Goal: Transaction & Acquisition: Purchase product/service

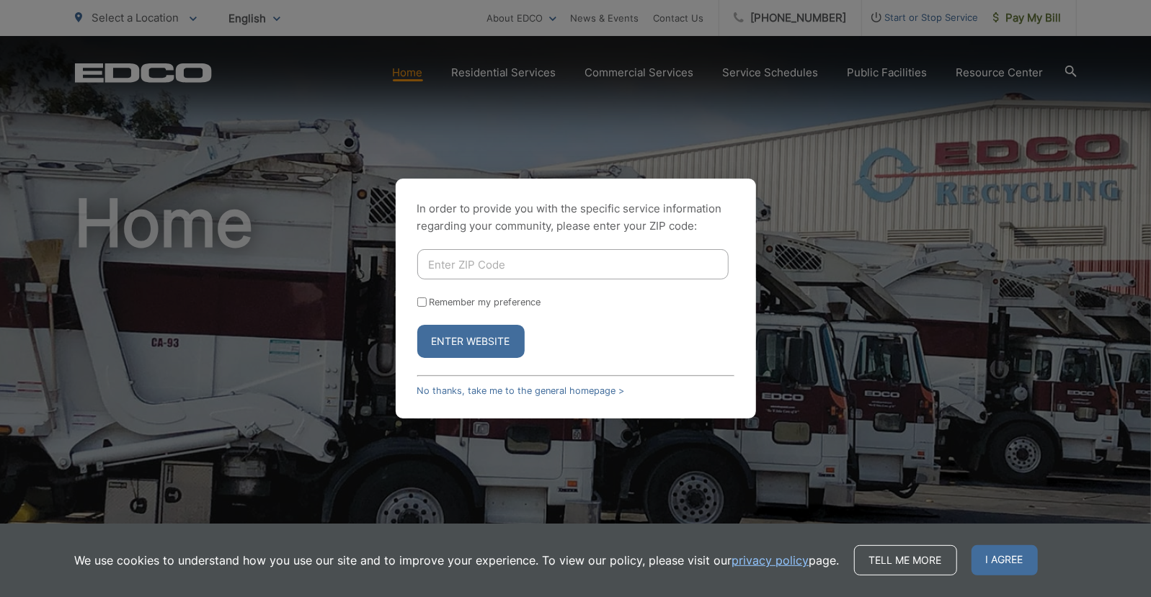
click at [466, 267] on input "Enter ZIP Code" at bounding box center [572, 264] width 311 height 30
type input "91950"
click at [476, 301] on label "Remember my preference" at bounding box center [486, 302] width 112 height 11
click at [427, 301] on input "Remember my preference" at bounding box center [421, 302] width 9 height 9
checkbox input "true"
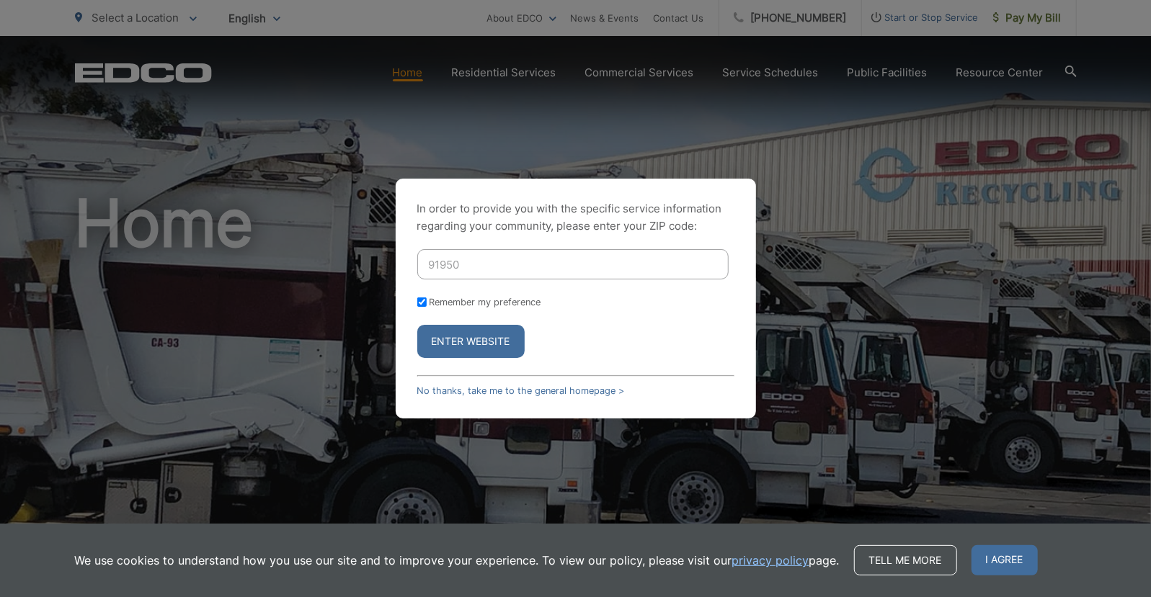
checkbox input "true"
click at [487, 343] on button "Enter Website" at bounding box center [470, 341] width 107 height 33
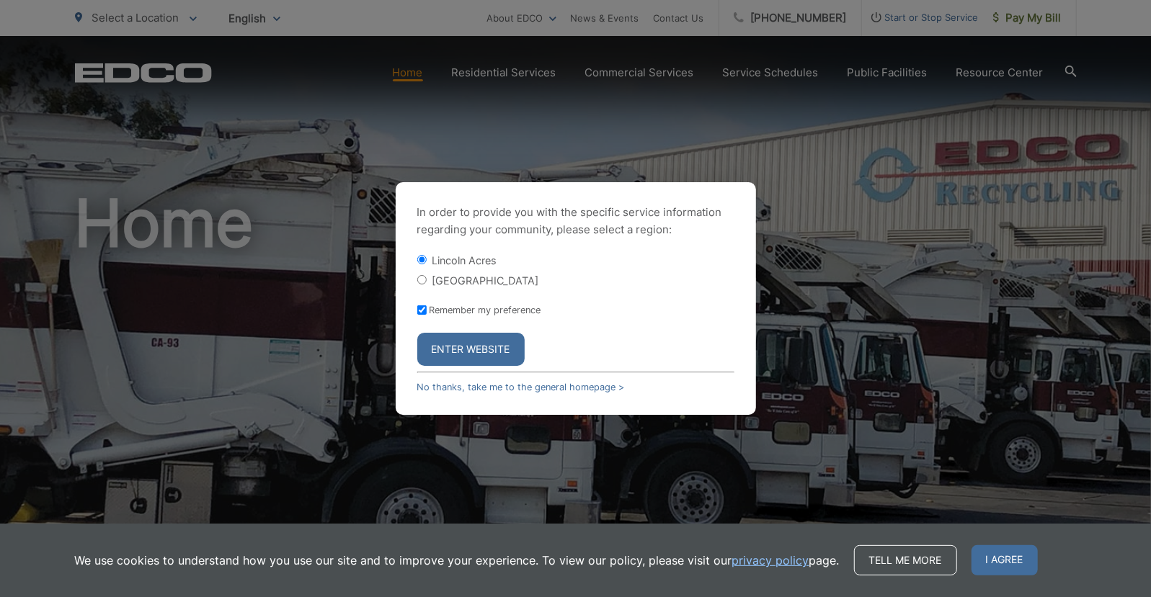
drag, startPoint x: 470, startPoint y: 277, endPoint x: 475, endPoint y: 290, distance: 13.2
click at [470, 279] on label "[GEOGRAPHIC_DATA]" at bounding box center [485, 281] width 107 height 12
click at [427, 279] on input "[GEOGRAPHIC_DATA]" at bounding box center [421, 279] width 9 height 9
radio input "true"
click at [494, 354] on button "Enter Website" at bounding box center [470, 349] width 107 height 33
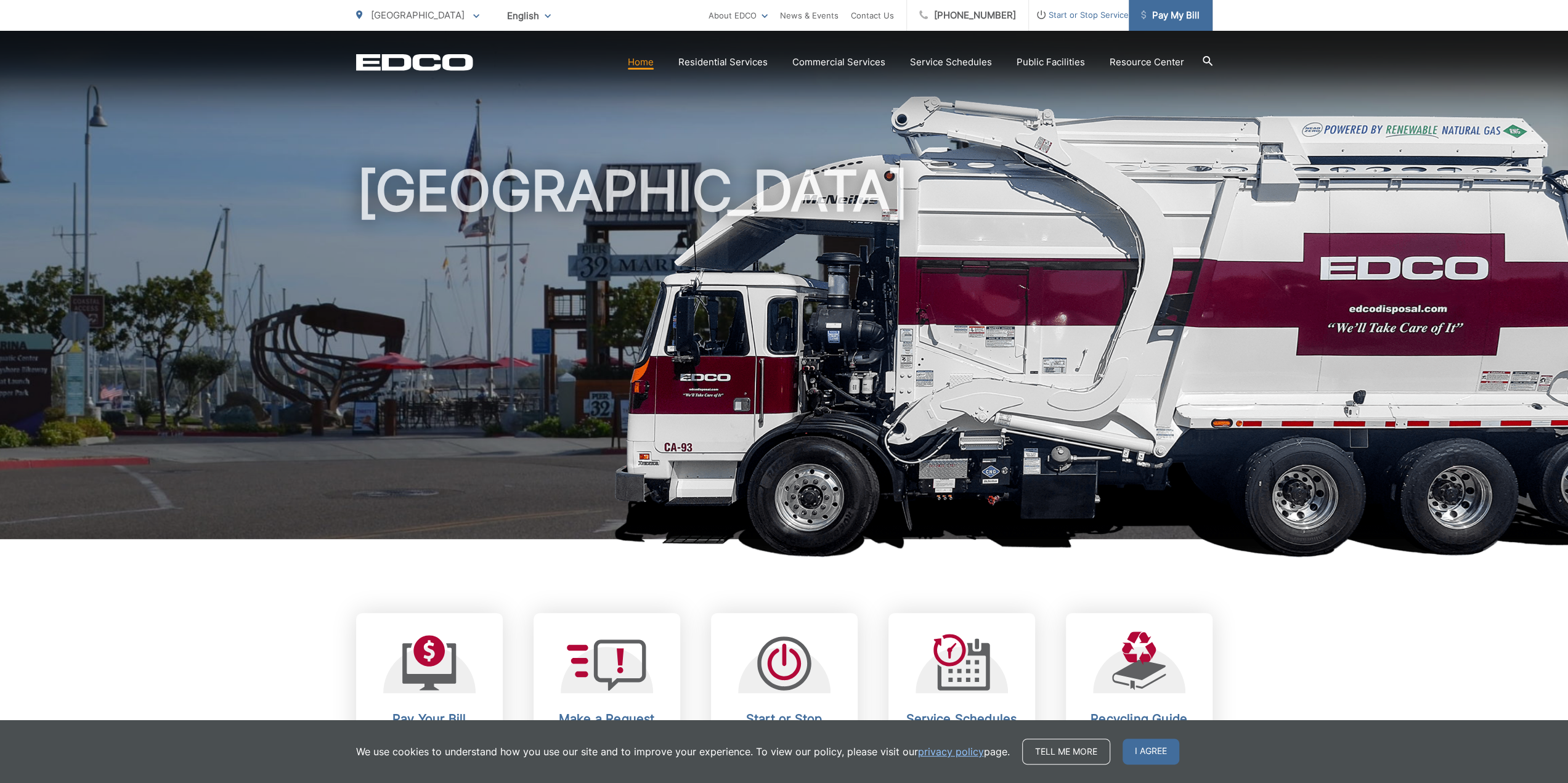
click at [974, 13] on span "Pay My Bill" at bounding box center [1170, 15] width 58 height 15
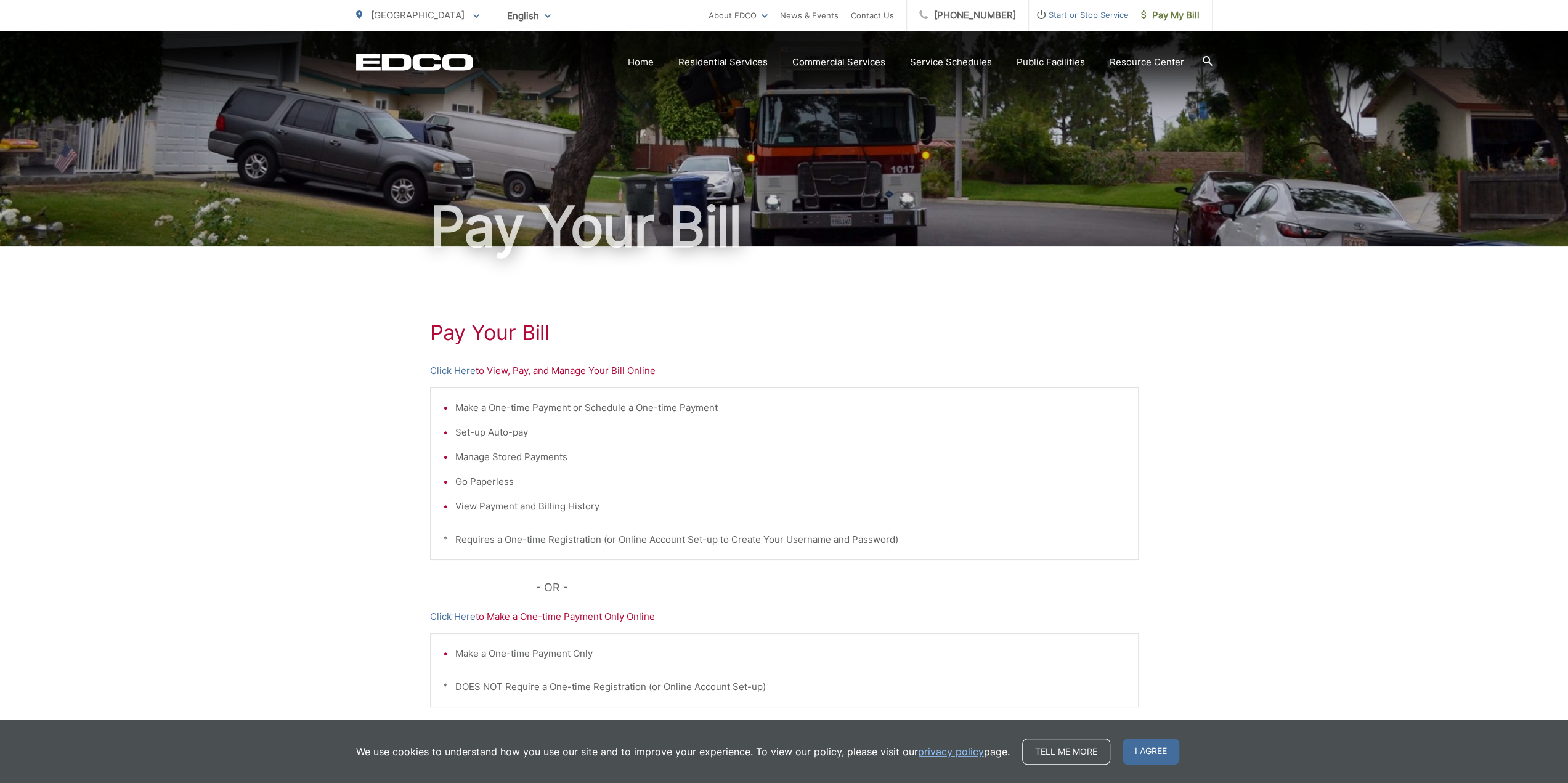
scroll to position [62, 0]
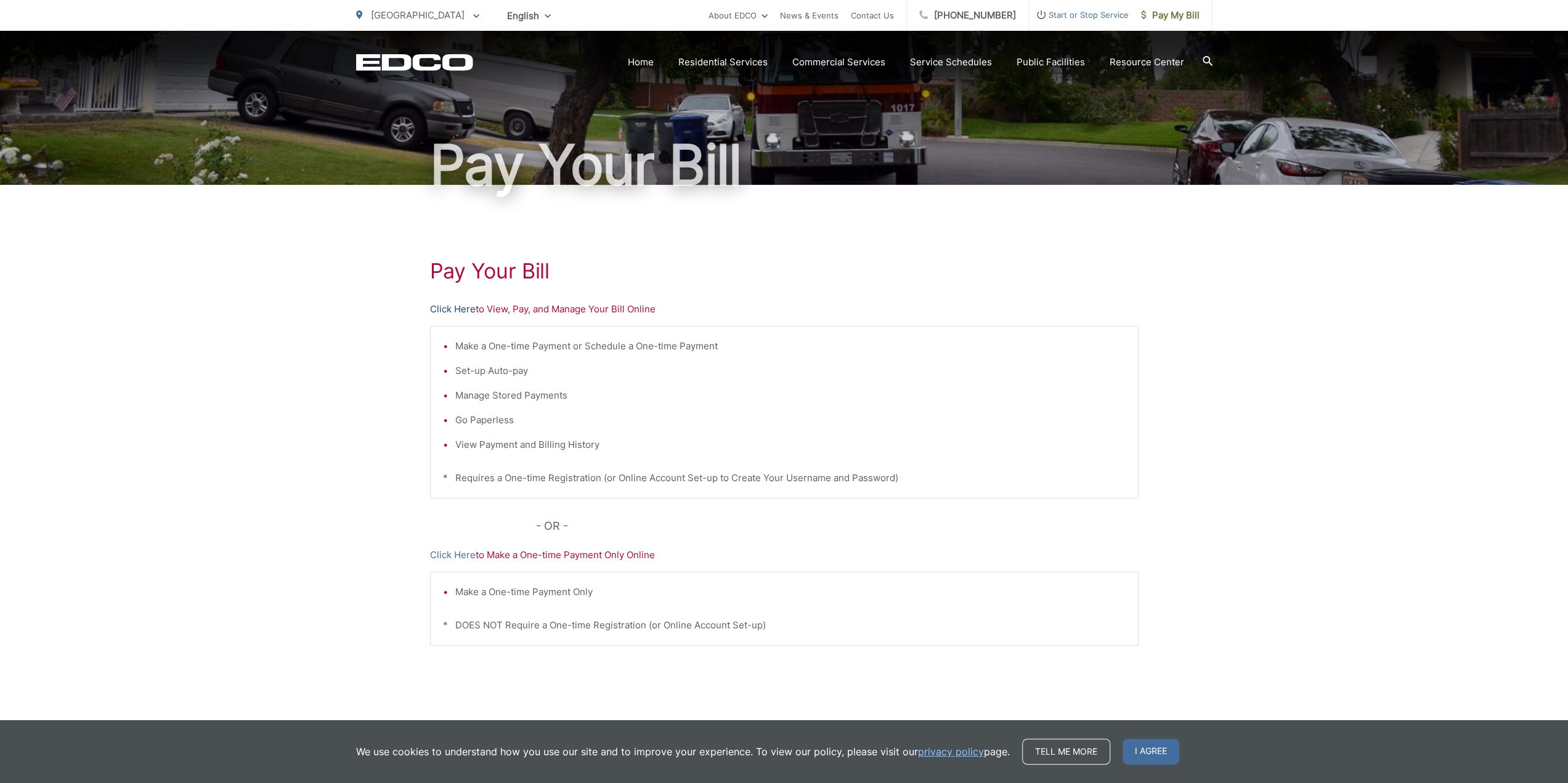
click at [454, 308] on link "Click Here" at bounding box center [452, 309] width 45 height 15
